Goal: Find specific page/section: Find specific page/section

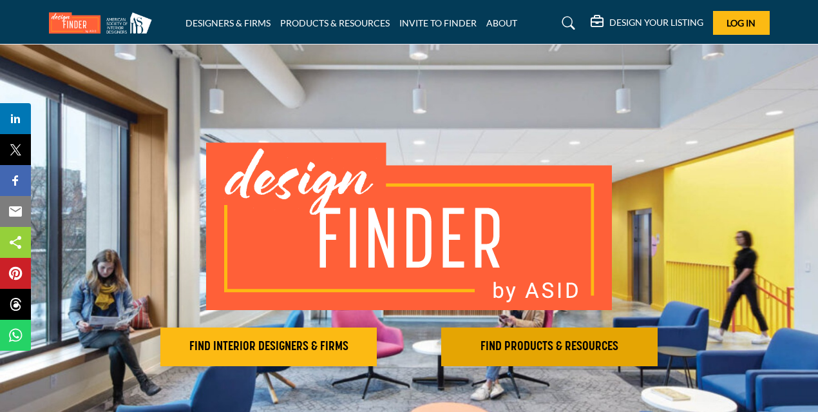
click at [373, 348] on h2 "FIND PRODUCTS & RESOURCES" at bounding box center [268, 346] width 209 height 15
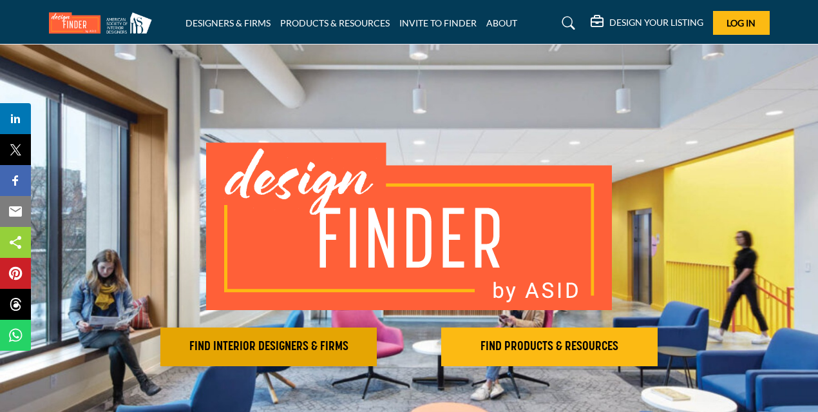
click at [267, 349] on h2 "FIND INTERIOR DESIGNERS & FIRMS" at bounding box center [268, 346] width 209 height 15
